Goal: Information Seeking & Learning: Learn about a topic

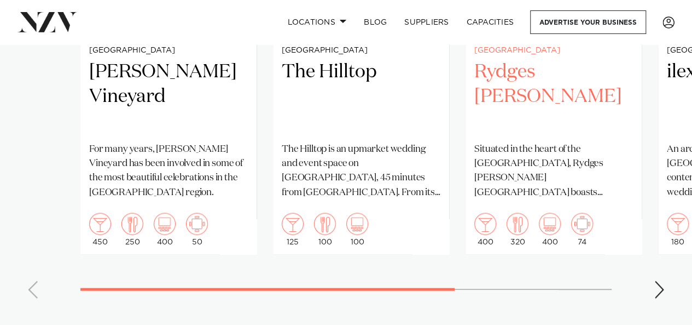
scroll to position [987, 0]
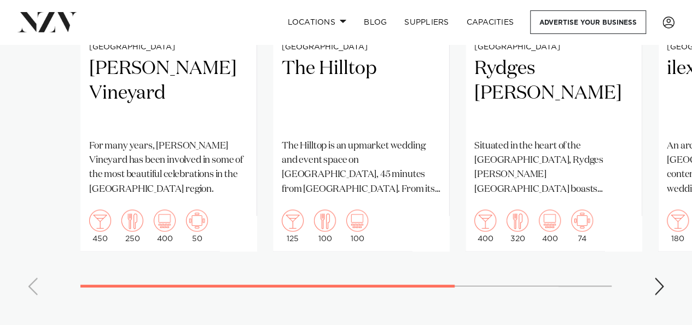
click at [655, 277] on div "Next slide" at bounding box center [659, 286] width 11 height 18
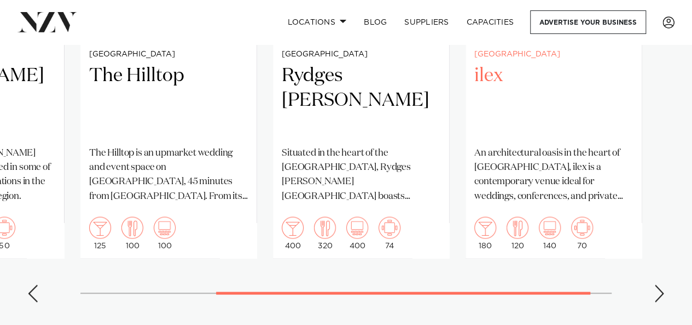
scroll to position [981, 0]
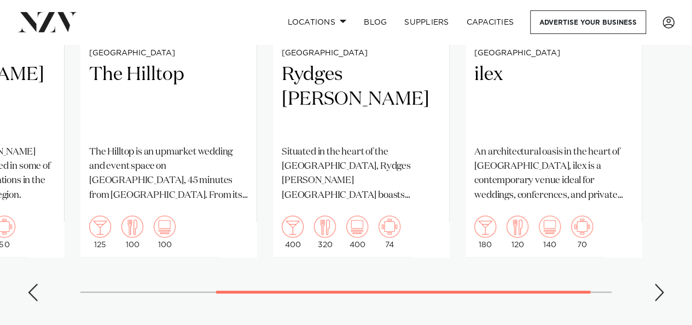
click at [34, 283] on div "Previous slide" at bounding box center [32, 292] width 11 height 18
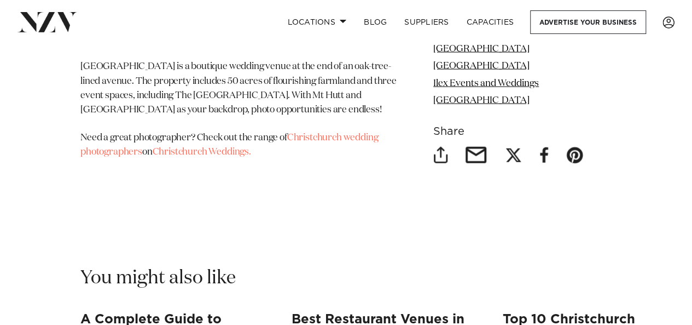
scroll to position [9581, 0]
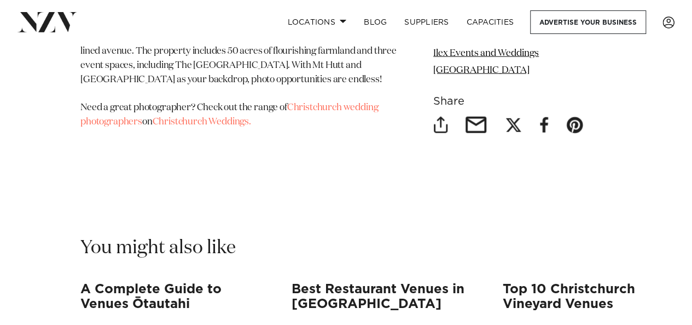
click at [478, 40] on link "[GEOGRAPHIC_DATA]" at bounding box center [481, 35] width 96 height 9
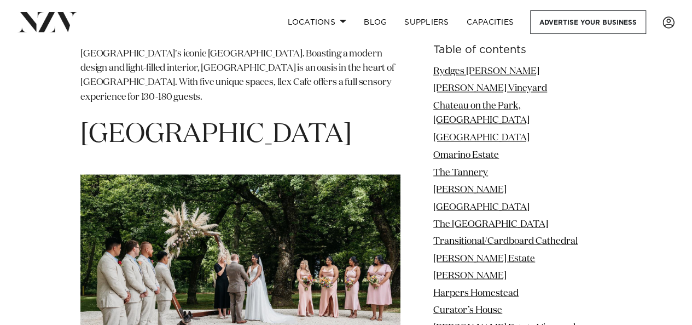
scroll to position [9197, 0]
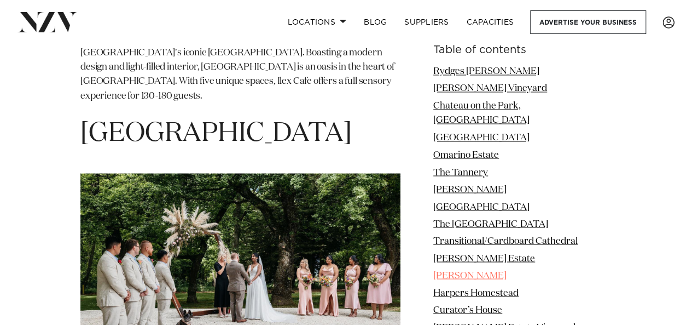
click at [496, 270] on link "[PERSON_NAME]" at bounding box center [469, 274] width 73 height 9
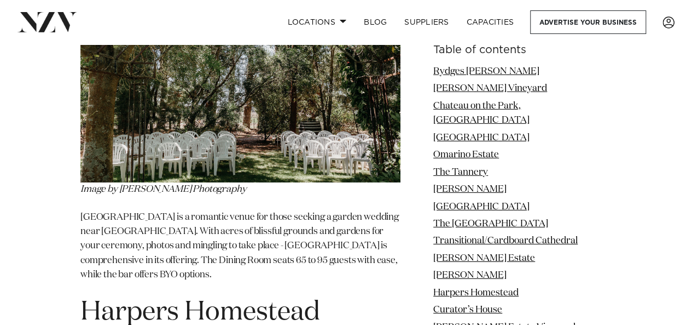
scroll to position [5914, 0]
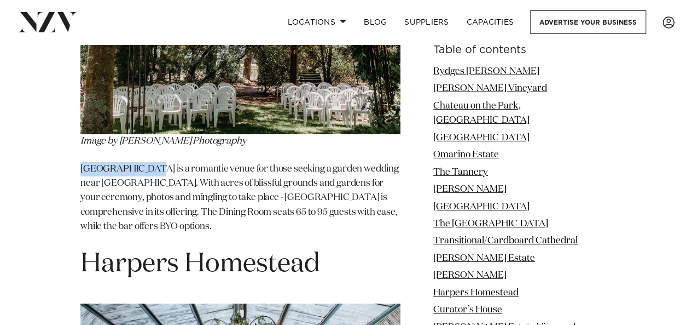
drag, startPoint x: 146, startPoint y: 241, endPoint x: 74, endPoint y: 242, distance: 71.7
copy p "[PERSON_NAME]"
click at [608, 182] on li "[PERSON_NAME]" at bounding box center [522, 189] width 178 height 14
drag, startPoint x: 540, startPoint y: 293, endPoint x: 460, endPoint y: 293, distance: 79.9
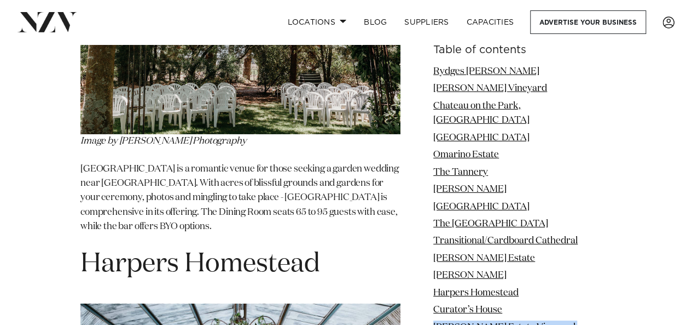
click at [607, 286] on li "Harpers Homestead" at bounding box center [522, 293] width 178 height 14
click at [496, 305] on link "Curator’s House" at bounding box center [467, 309] width 69 height 9
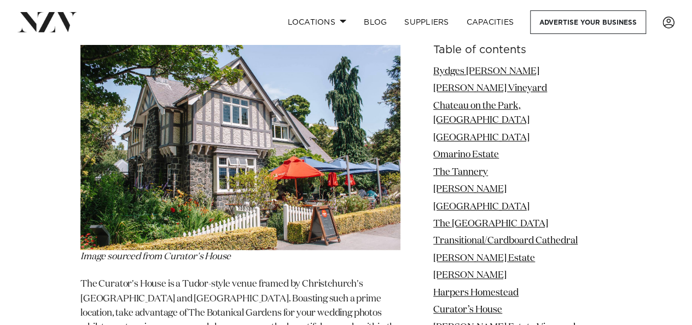
drag, startPoint x: 271, startPoint y: 50, endPoint x: 67, endPoint y: 63, distance: 204.5
copy span "Curator’s House"
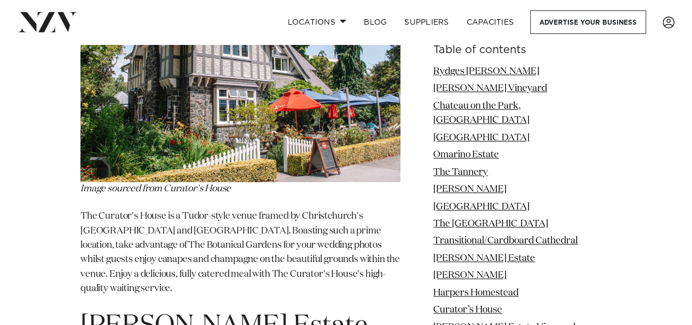
scroll to position [6683, 0]
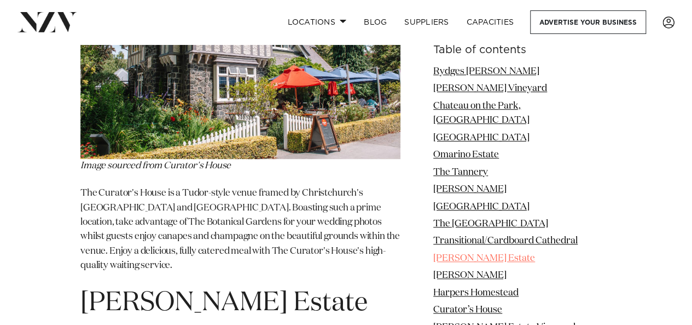
click at [490, 253] on link "[PERSON_NAME] Estate" at bounding box center [484, 257] width 102 height 9
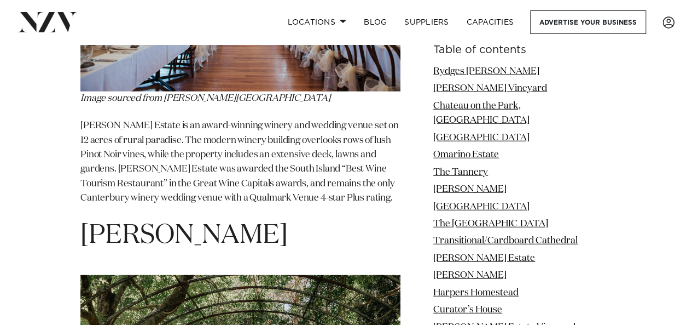
scroll to position [5561, 0]
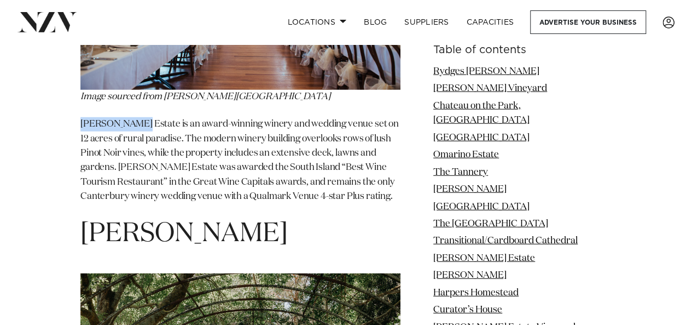
drag, startPoint x: 137, startPoint y: 176, endPoint x: 45, endPoint y: 168, distance: 92.8
copy p "[PERSON_NAME] Estate"
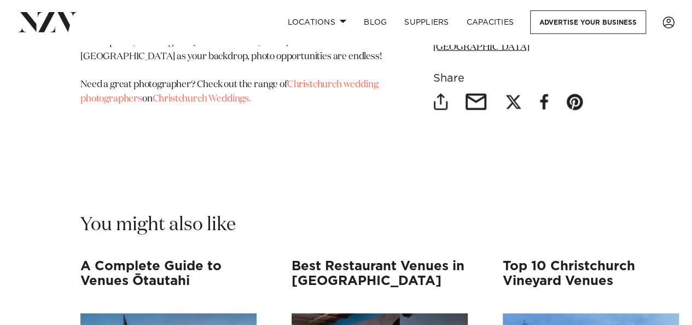
scroll to position [9534, 0]
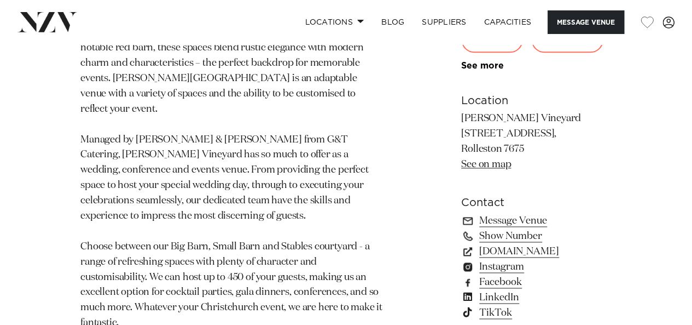
scroll to position [635, 0]
click at [506, 252] on link "larcombvineyard.co.nz" at bounding box center [536, 250] width 150 height 15
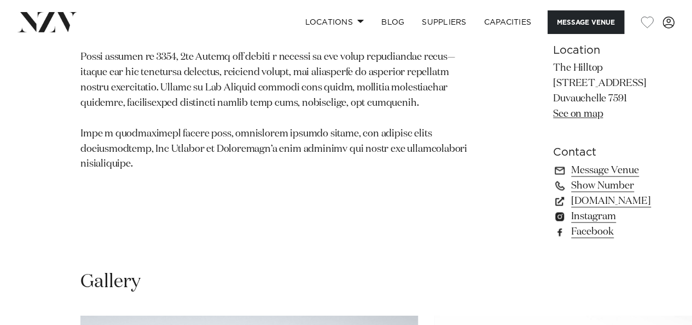
scroll to position [770, 0]
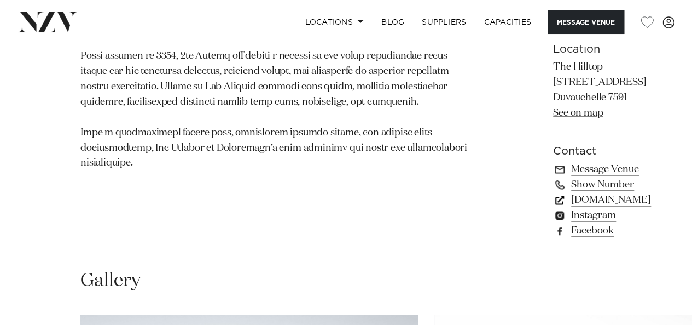
click at [553, 207] on link "www.thehilltop.co.nz" at bounding box center [602, 199] width 98 height 15
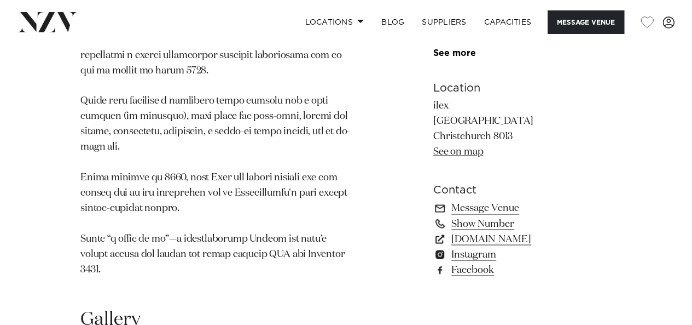
scroll to position [815, 0]
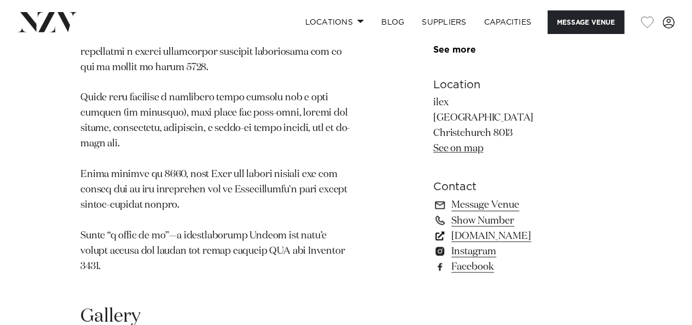
click at [479, 236] on link "goodcompany.nz" at bounding box center [522, 235] width 178 height 15
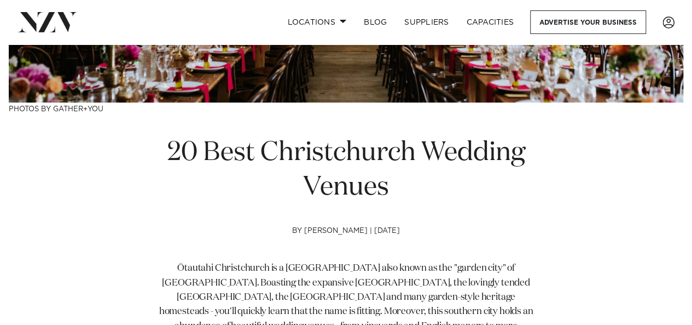
scroll to position [419, 0]
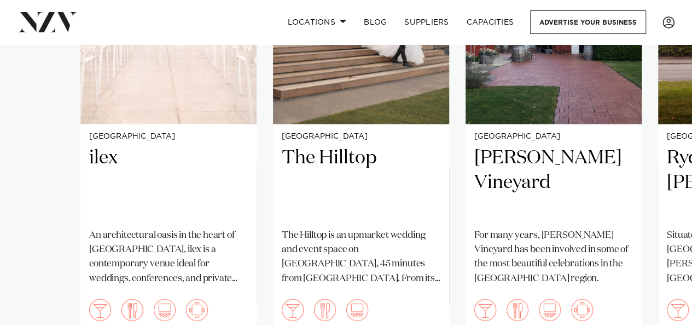
scroll to position [896, 0]
